Goal: Find specific page/section: Find specific page/section

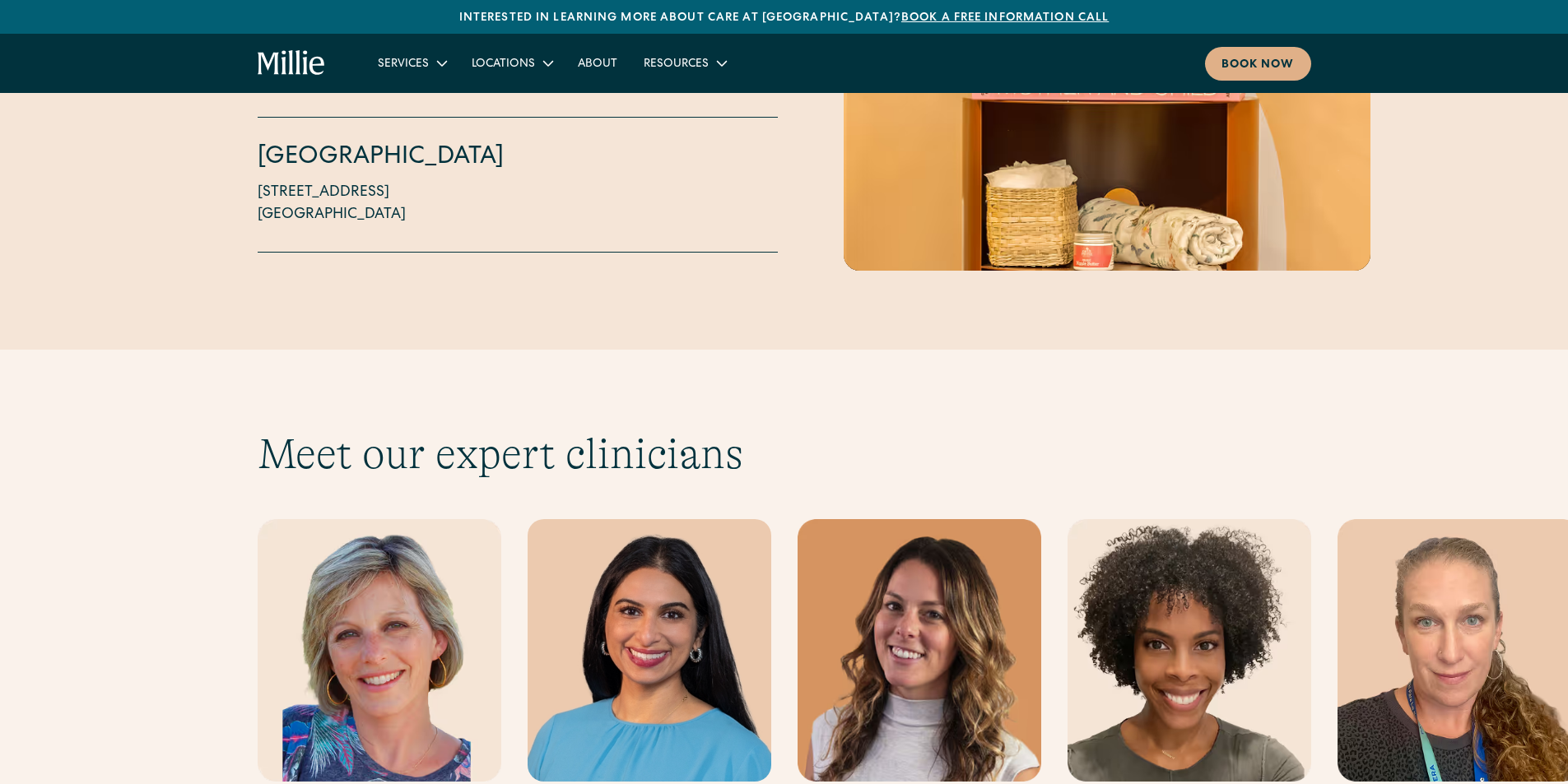
scroll to position [4278, 0]
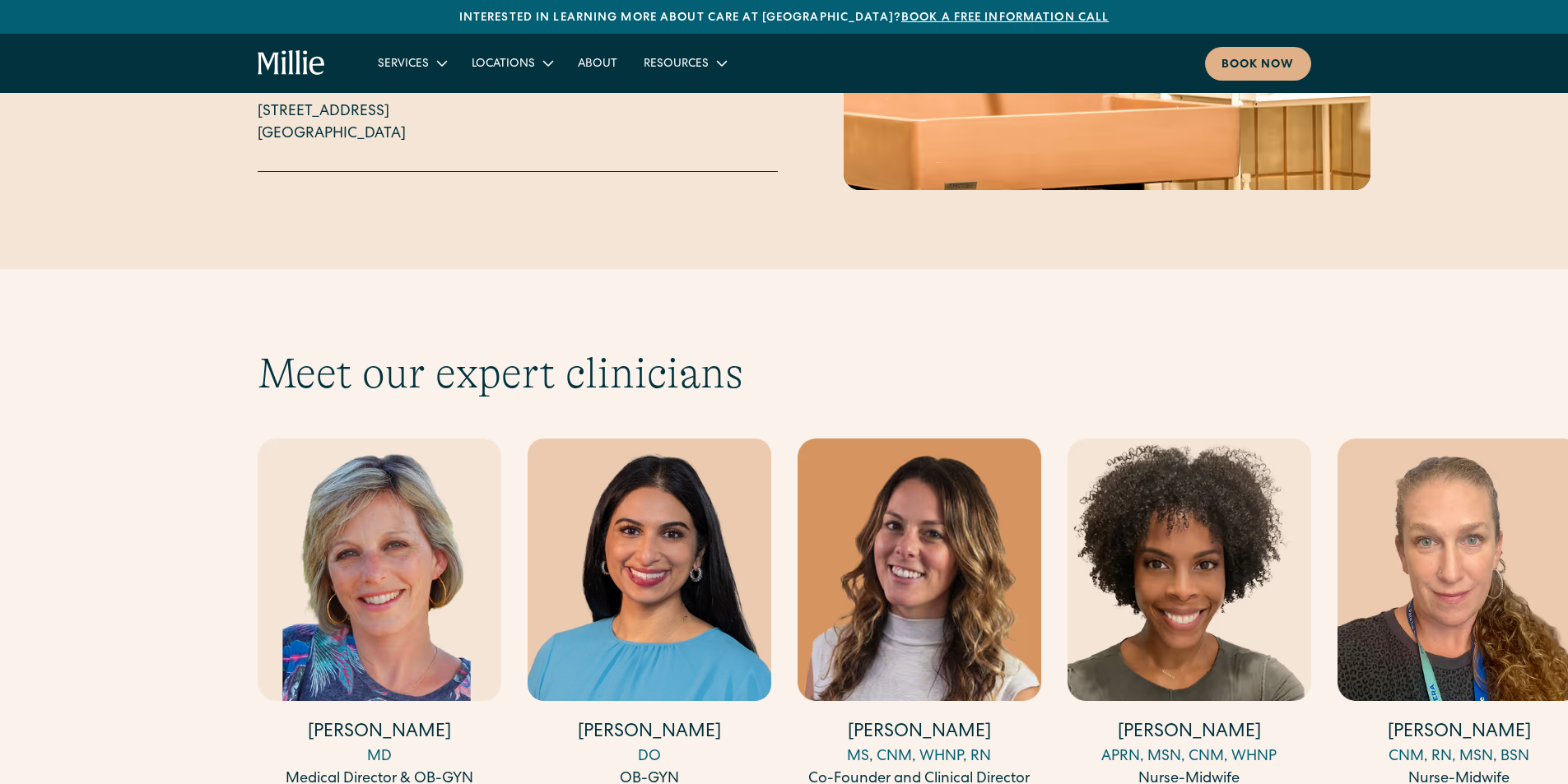
click at [1433, 548] on img "5 / 17" at bounding box center [1459, 569] width 244 height 262
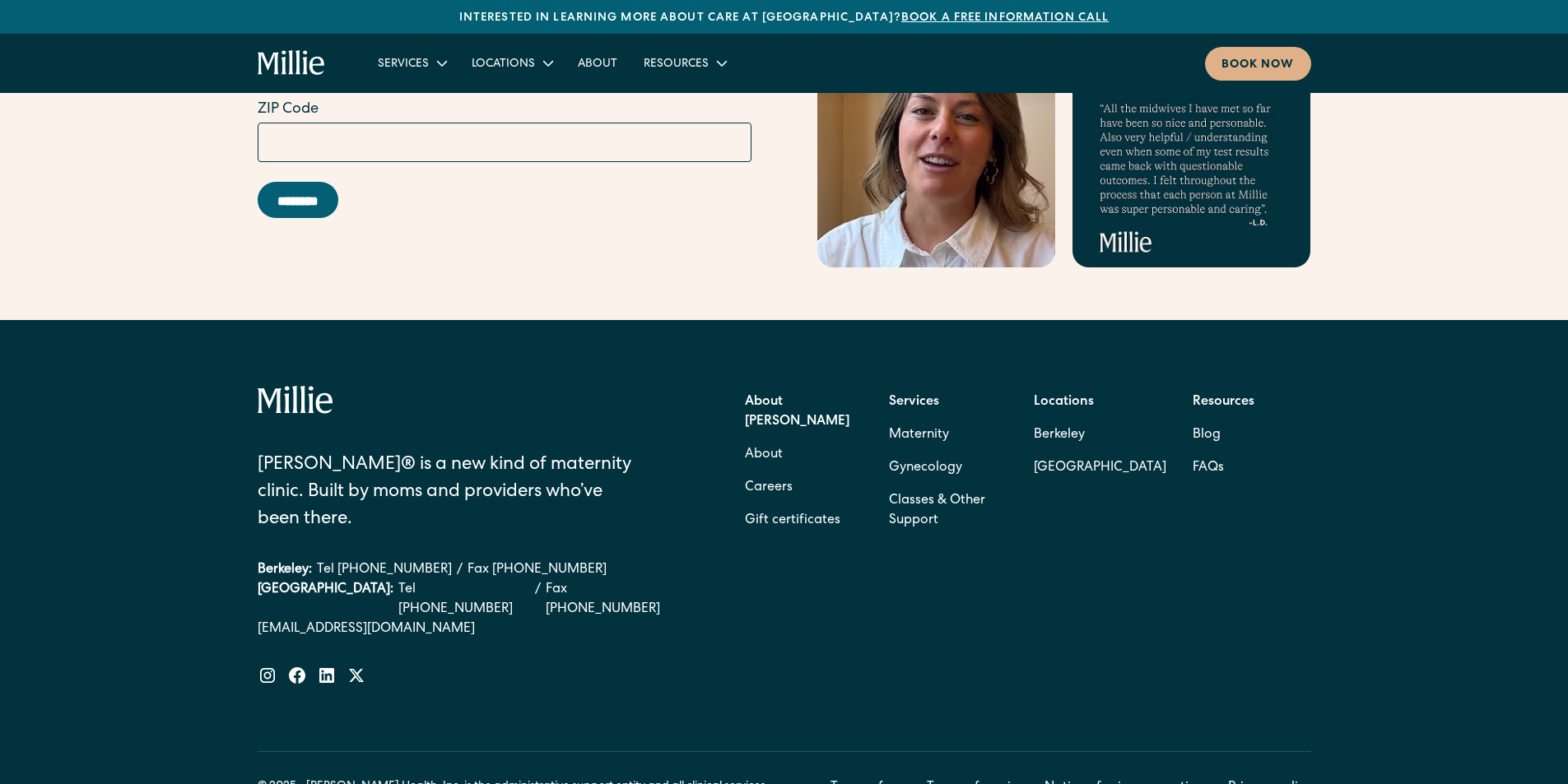
scroll to position [6614, 0]
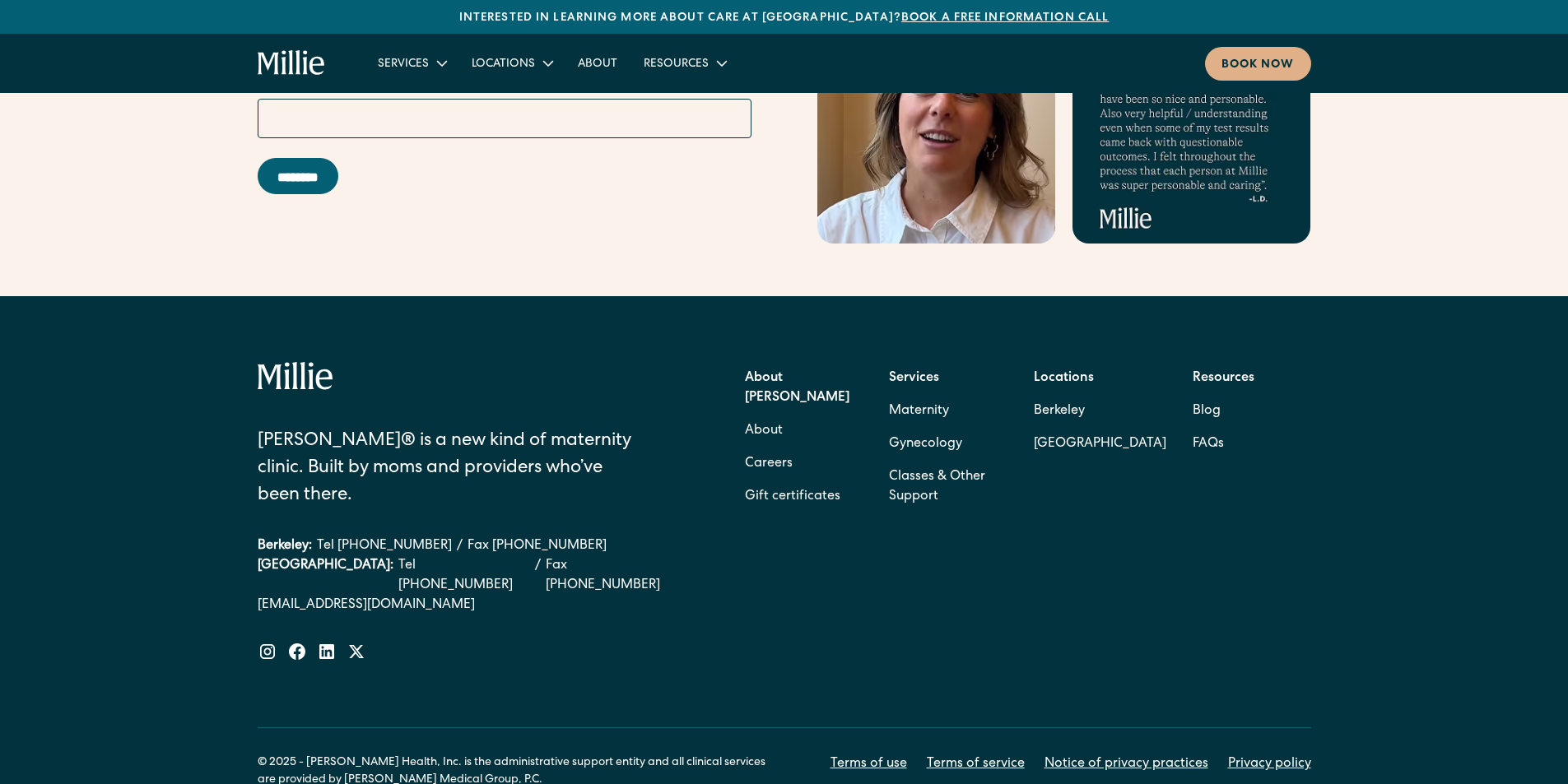
drag, startPoint x: 258, startPoint y: 298, endPoint x: 274, endPoint y: 310, distance: 20.0
click at [417, 331] on div "[PERSON_NAME]® is a new kind of maternity clinic. Built by moms and providers w…" at bounding box center [784, 575] width 1568 height 559
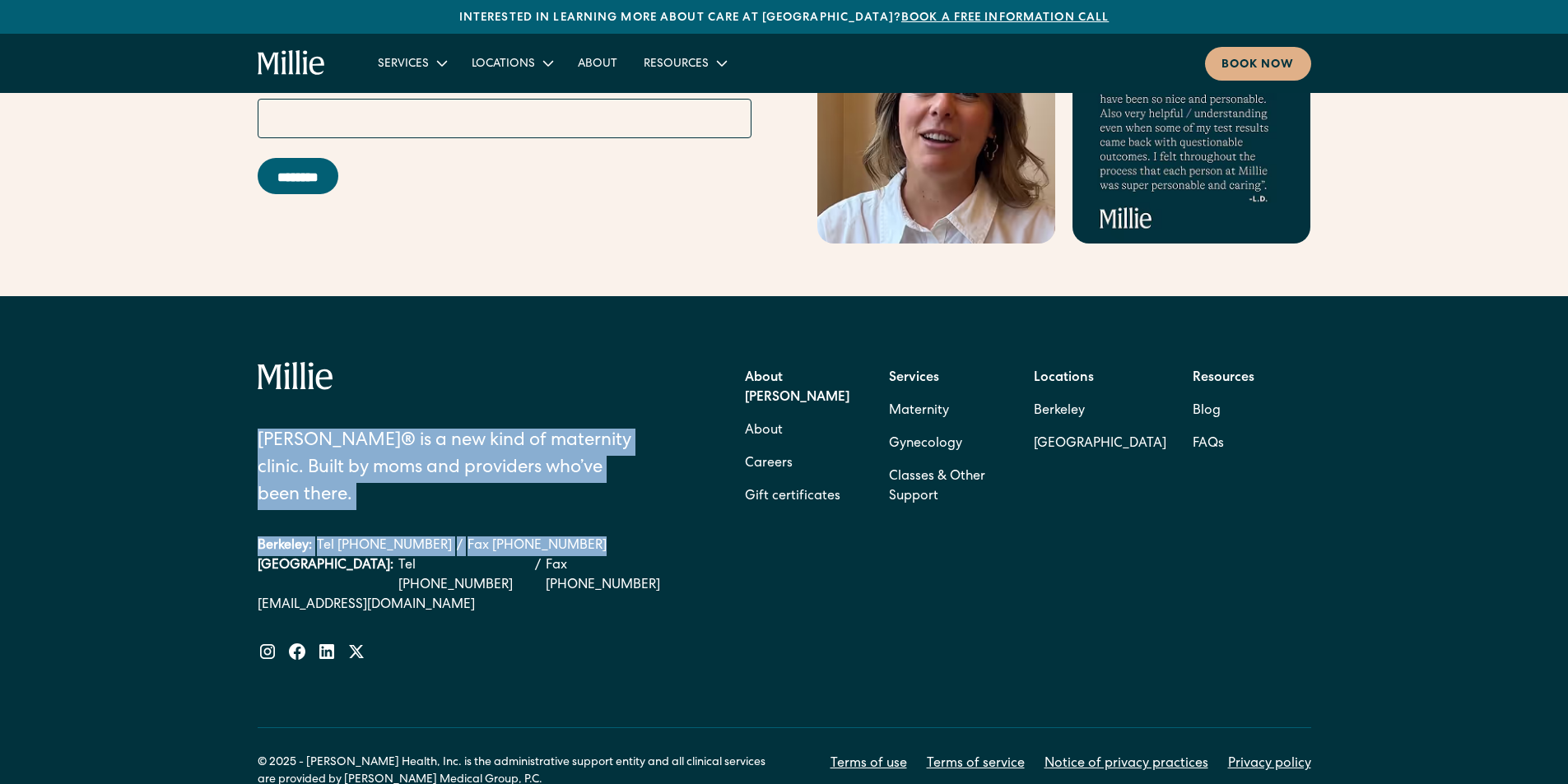
drag, startPoint x: 264, startPoint y: 350, endPoint x: 607, endPoint y: 433, distance: 352.9
click at [607, 433] on div "[PERSON_NAME]® is a new kind of maternity clinic. Built by moms and providers w…" at bounding box center [470, 511] width 425 height 299
copy div "[PERSON_NAME]® is a new kind of maternity clinic. Built by moms and providers w…"
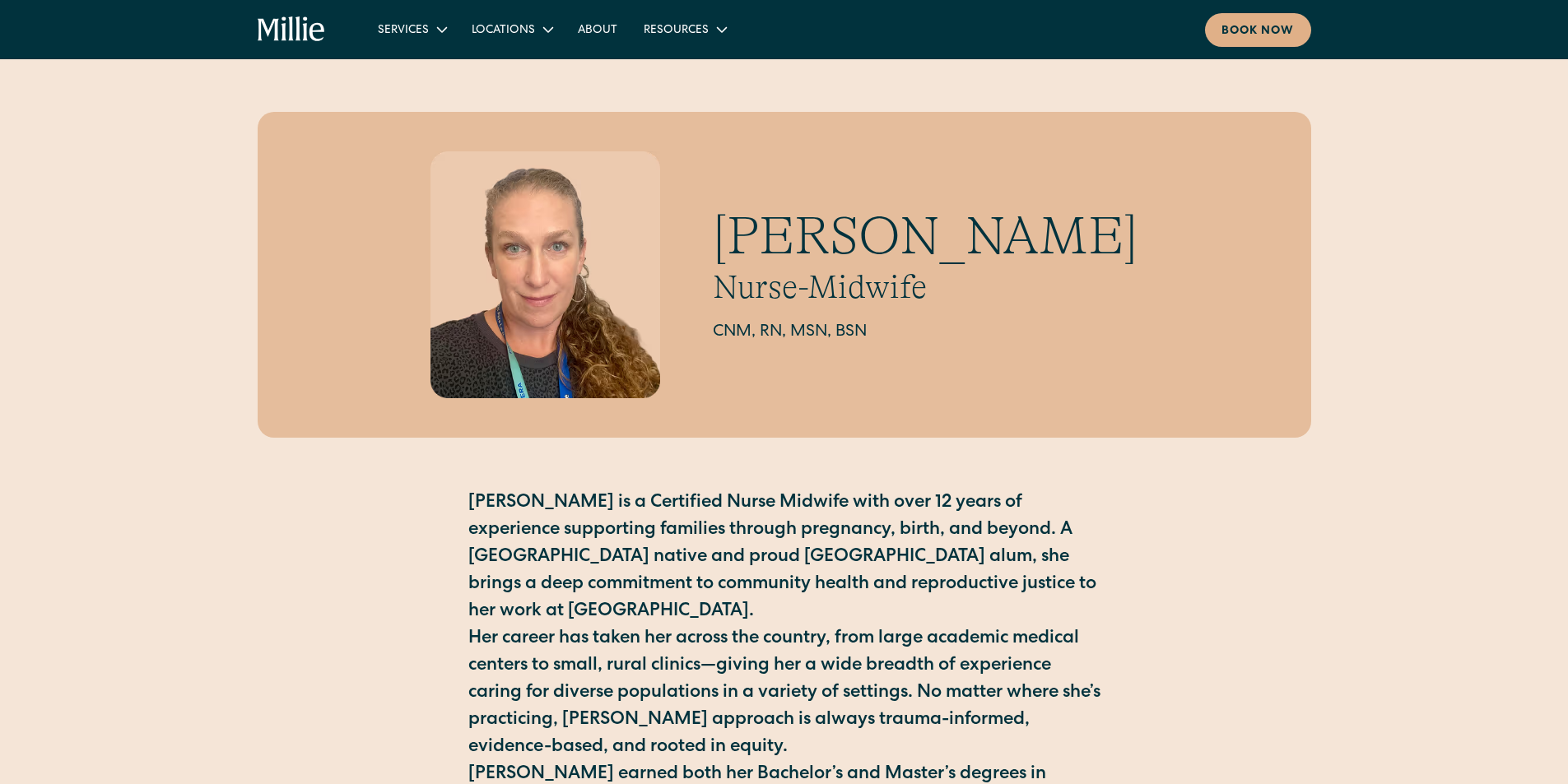
click at [1290, 759] on div "Mackenzie Douglass Nurse-Midwife CNM, RN, MSN, BSN Mackenzie is a Certified Nur…" at bounding box center [784, 545] width 1054 height 867
